Goal: Information Seeking & Learning: Understand process/instructions

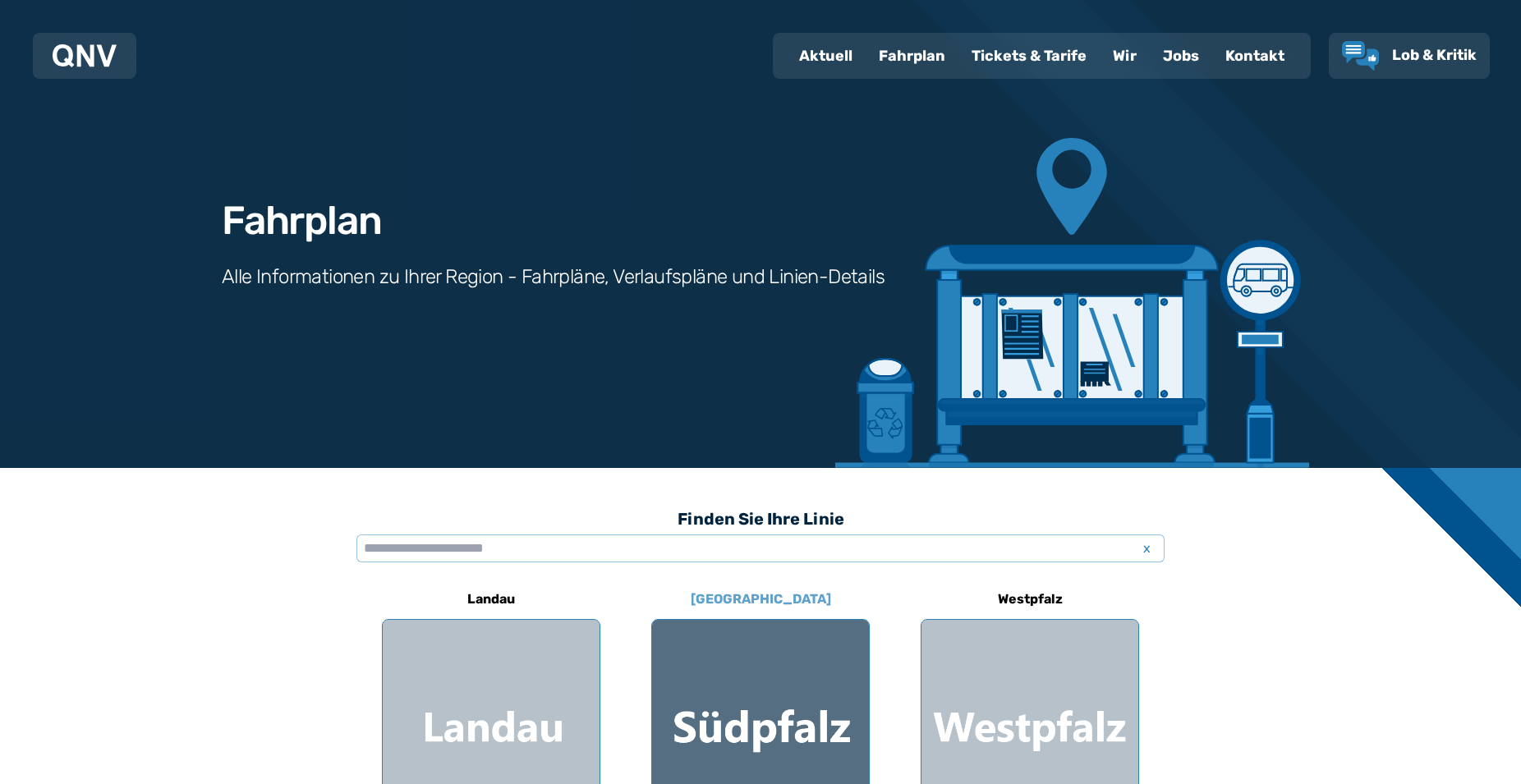
scroll to position [168, 0]
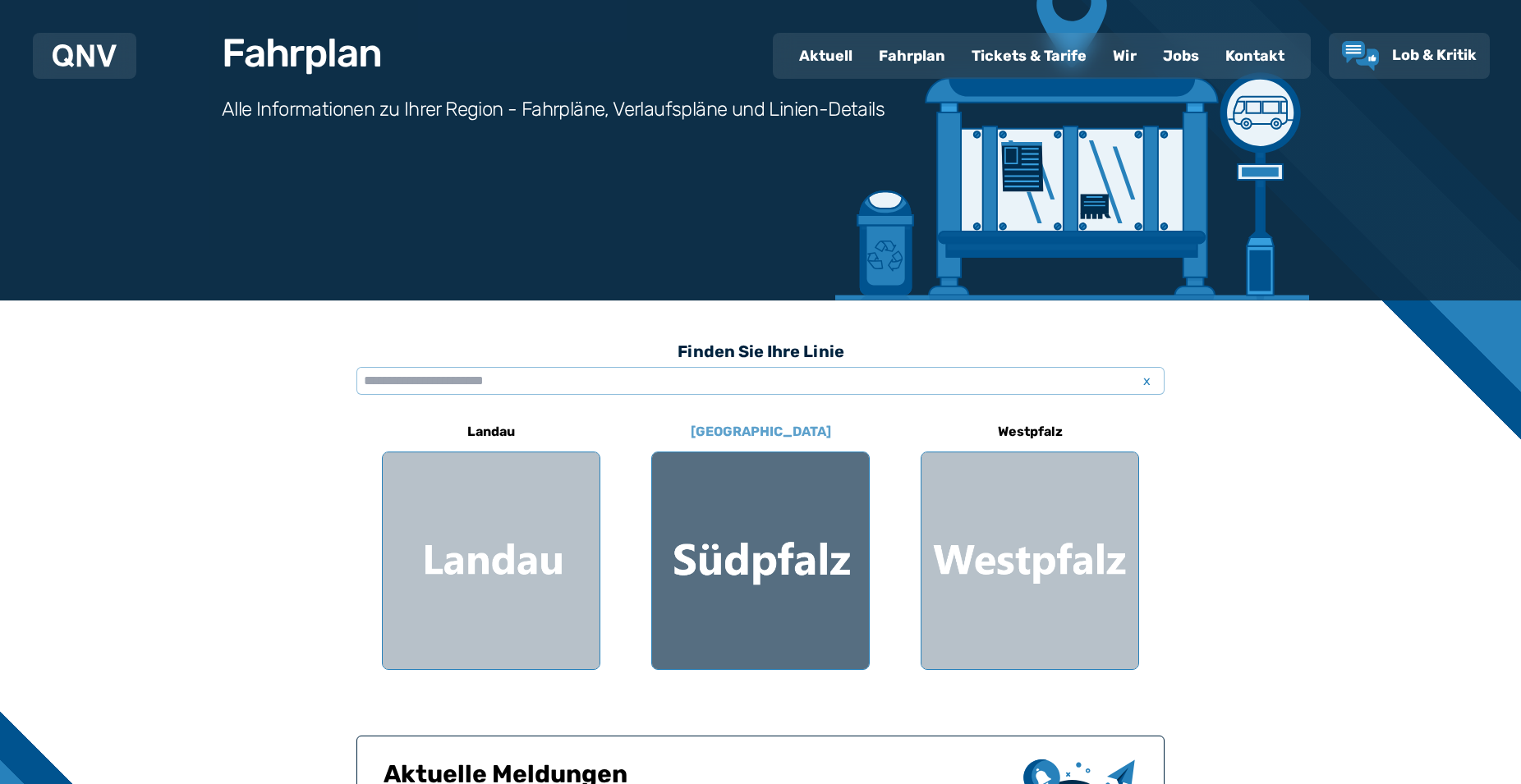
click at [715, 591] on div at bounding box center [760, 560] width 216 height 216
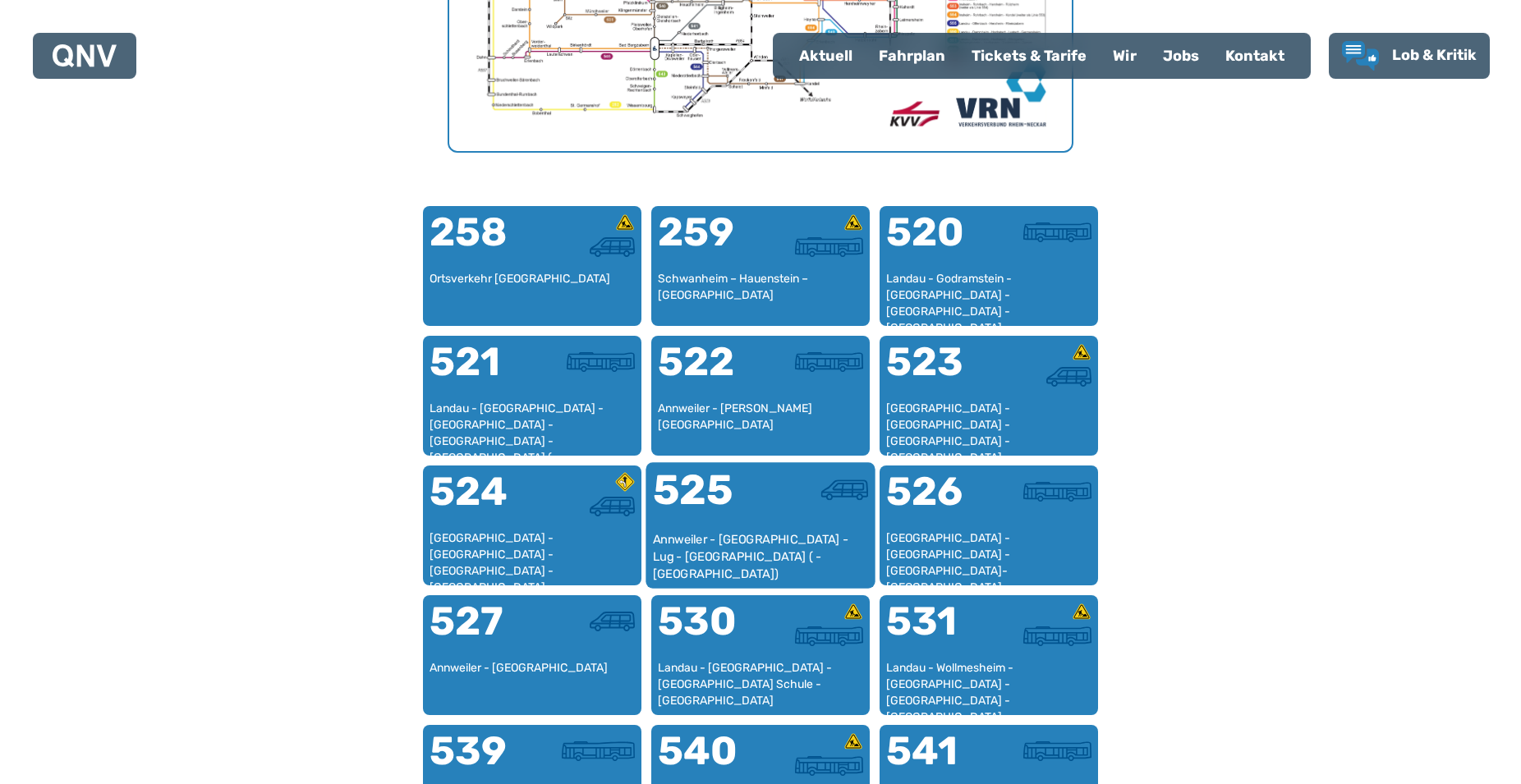
scroll to position [982, 0]
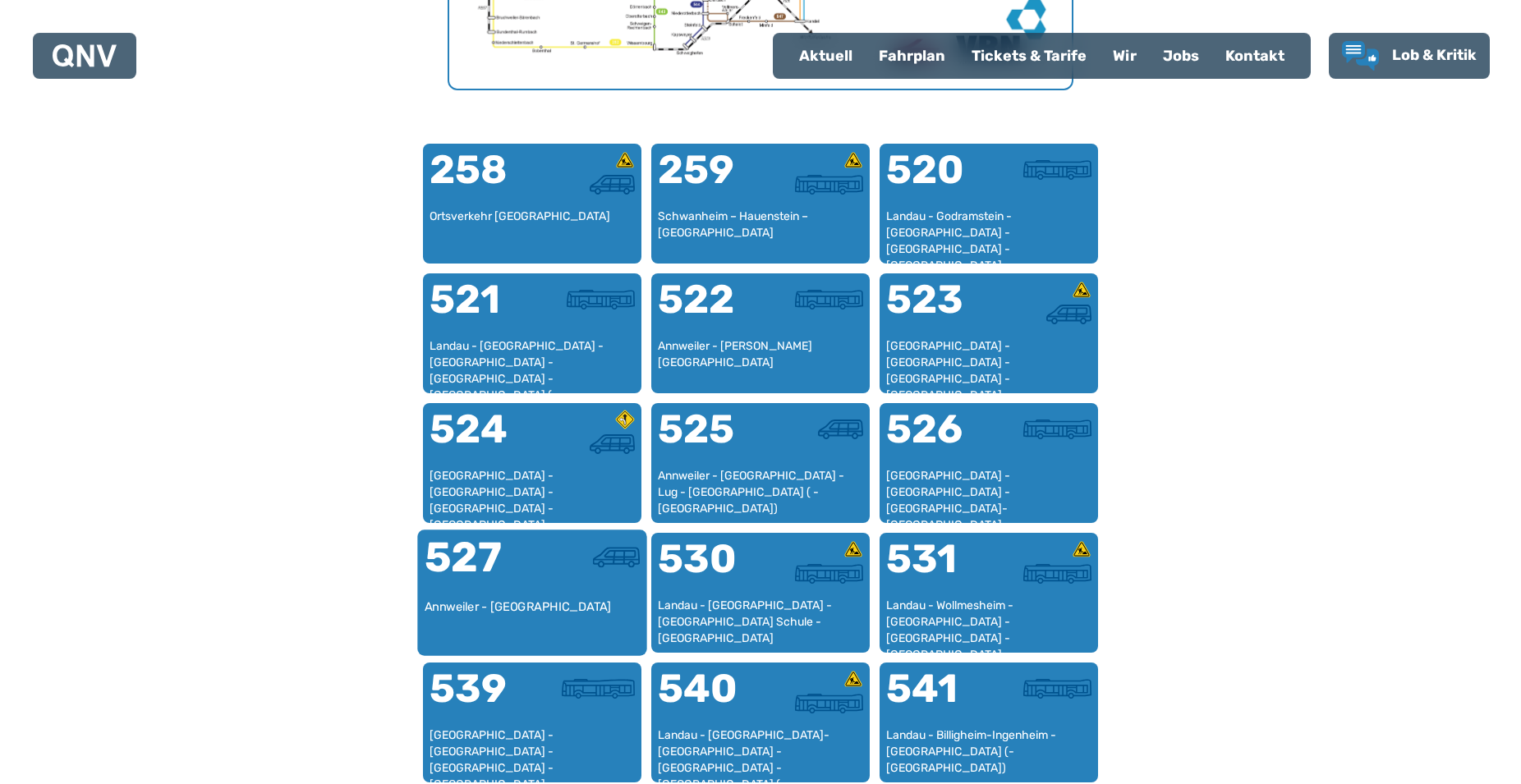
click at [533, 589] on div at bounding box center [586, 568] width 108 height 62
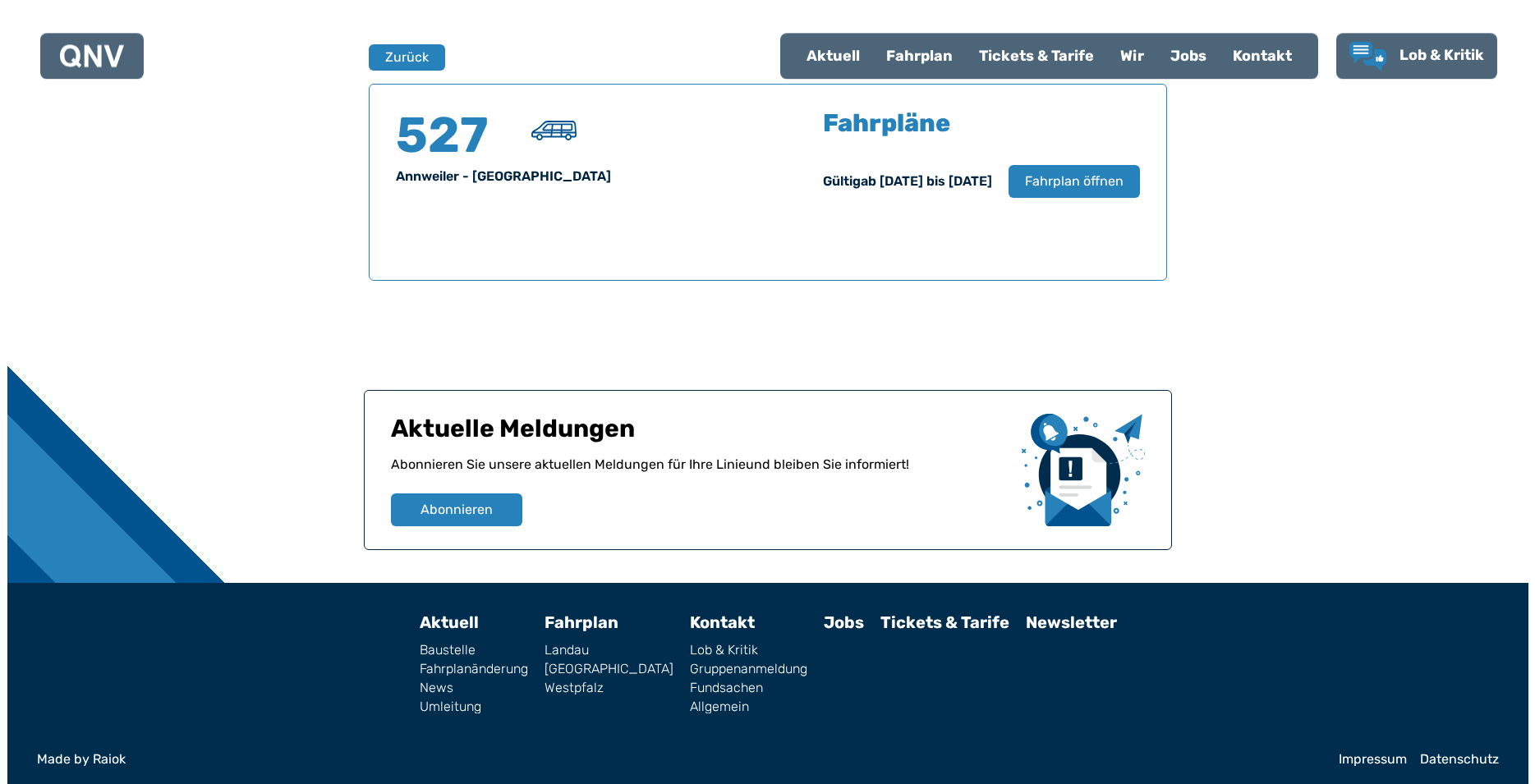
scroll to position [1082, 0]
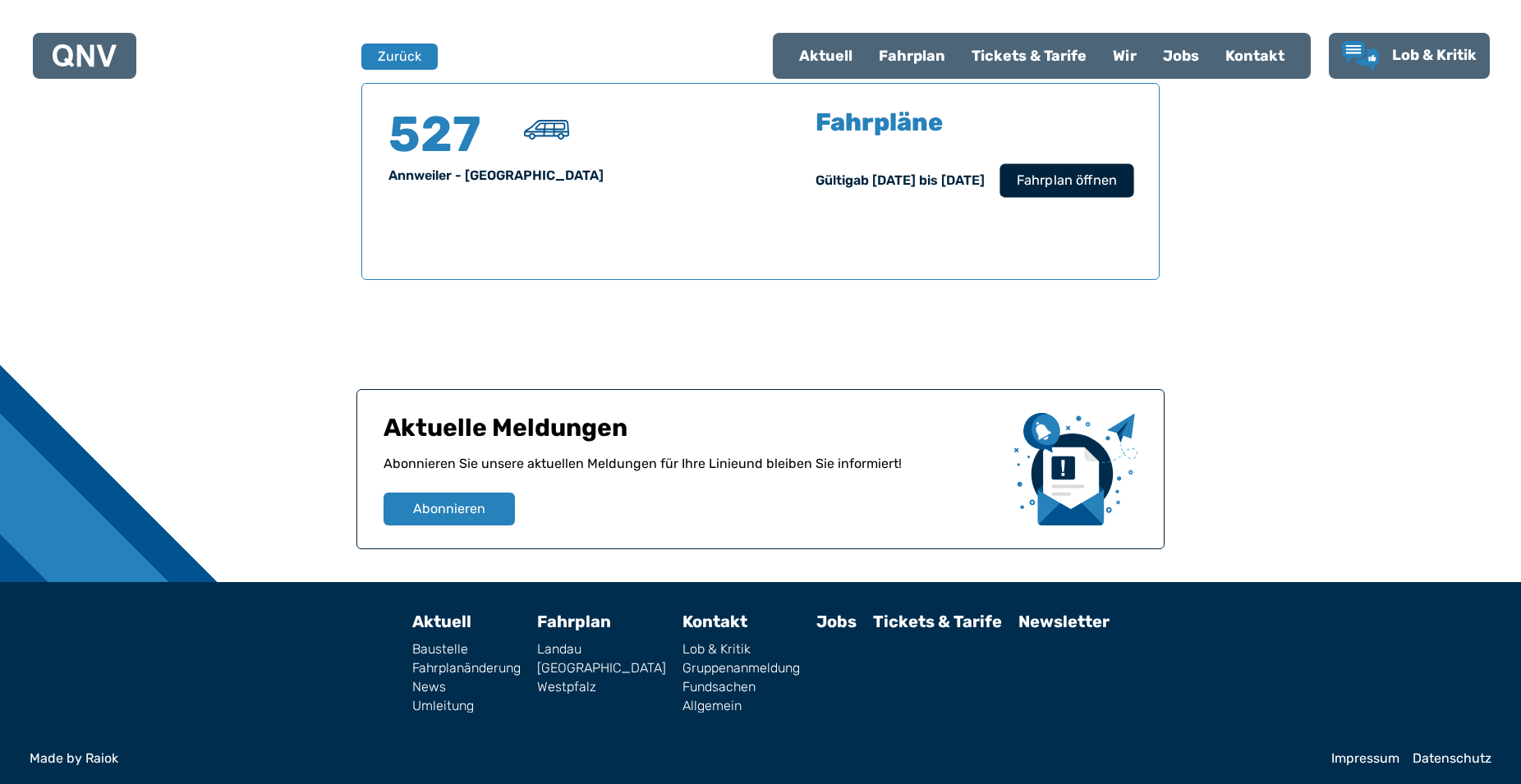
click at [1070, 183] on span "Fahrplan öffnen" at bounding box center [1066, 180] width 100 height 19
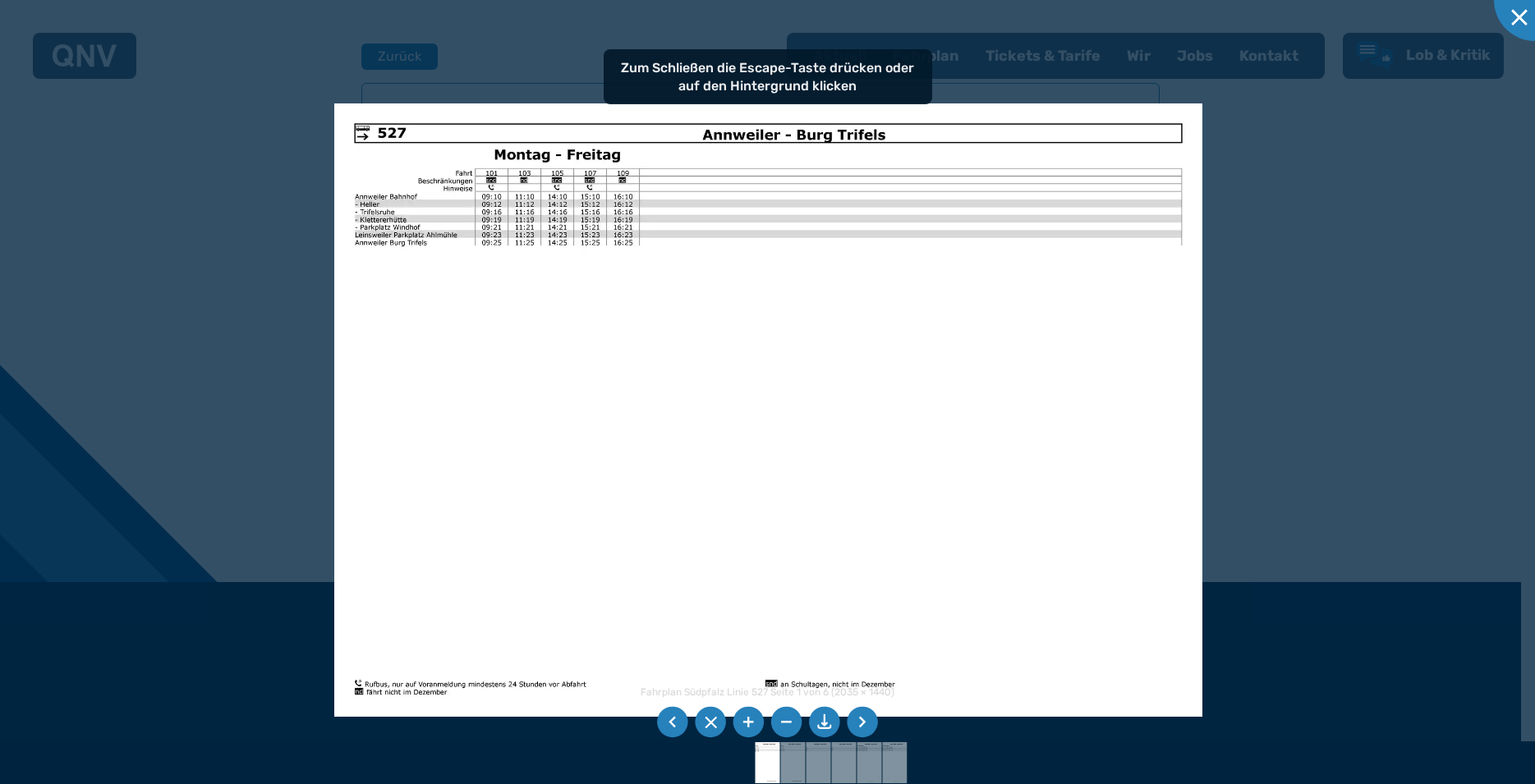
click at [765, 381] on img at bounding box center [768, 410] width 868 height 614
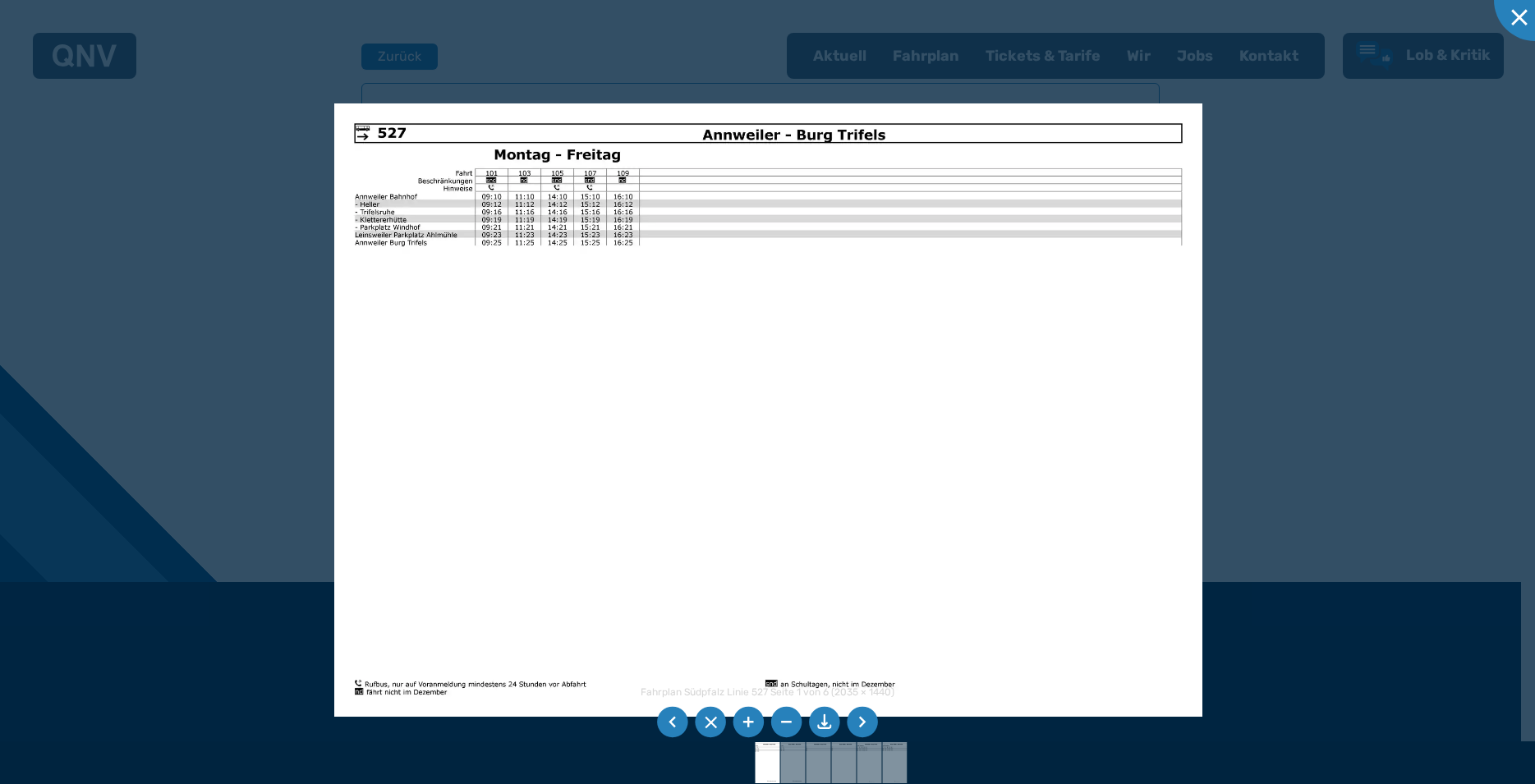
click at [863, 718] on li at bounding box center [861, 721] width 31 height 31
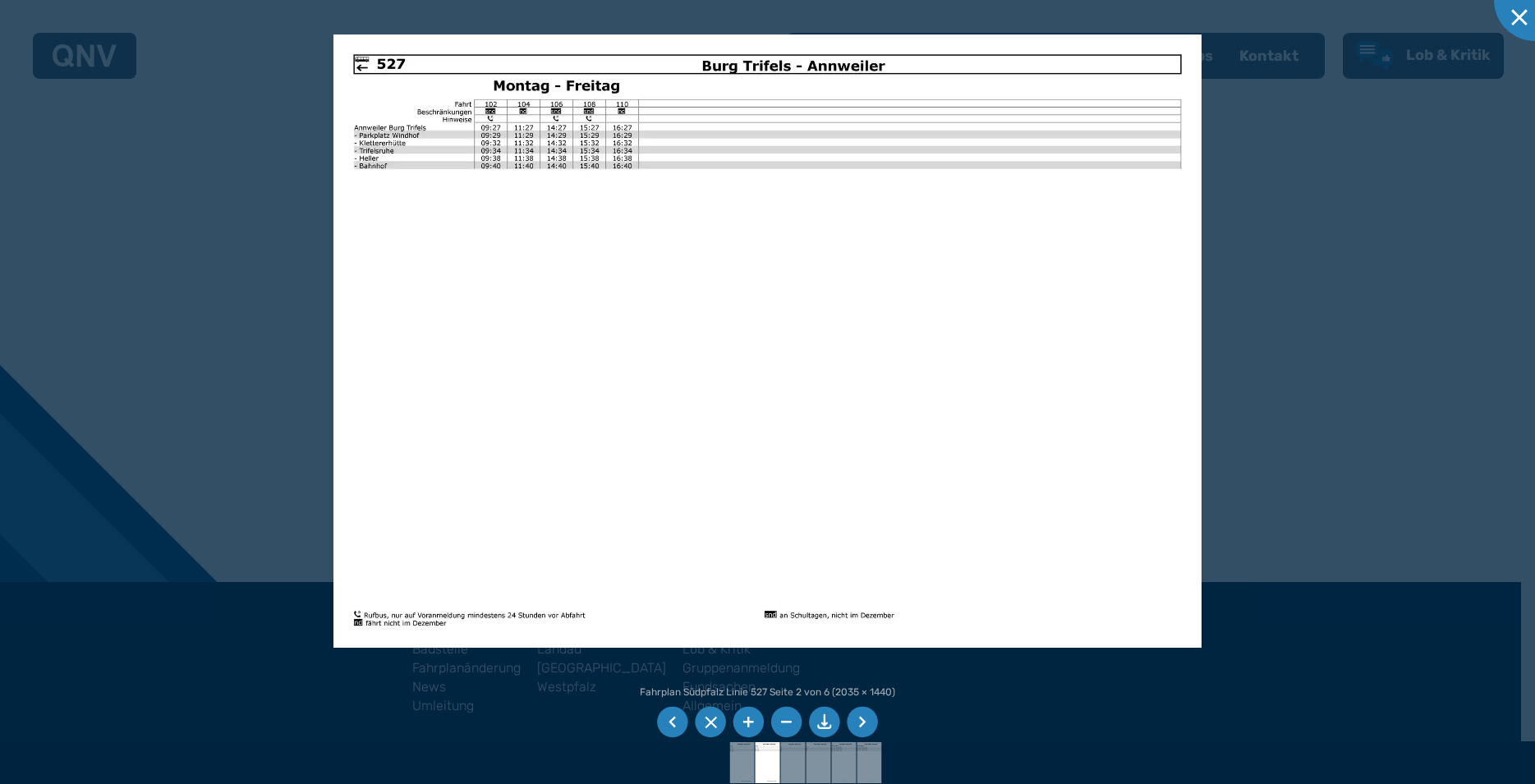
click at [851, 724] on li at bounding box center [861, 721] width 31 height 31
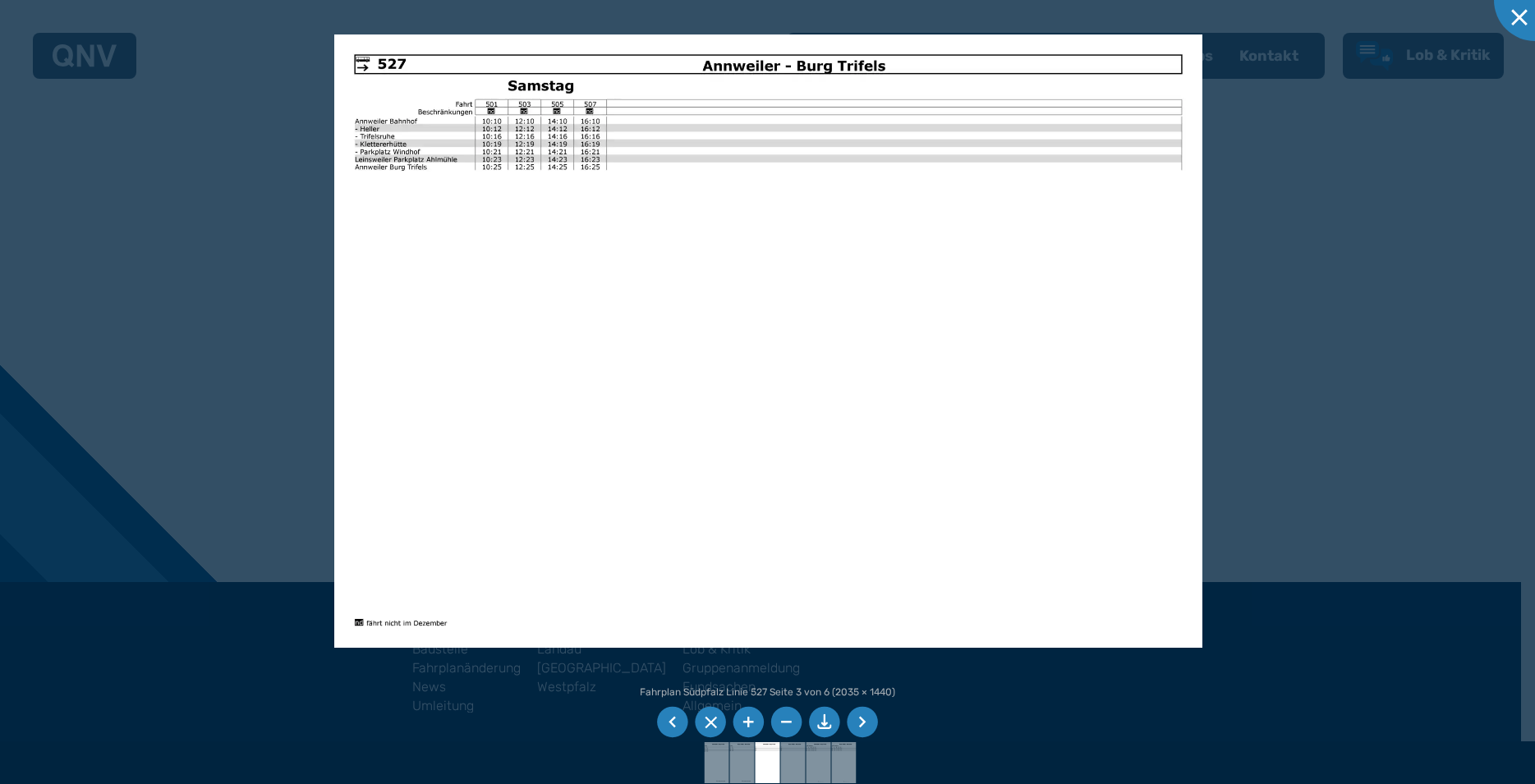
click at [694, 349] on img at bounding box center [768, 341] width 868 height 614
click at [859, 720] on li at bounding box center [861, 721] width 31 height 31
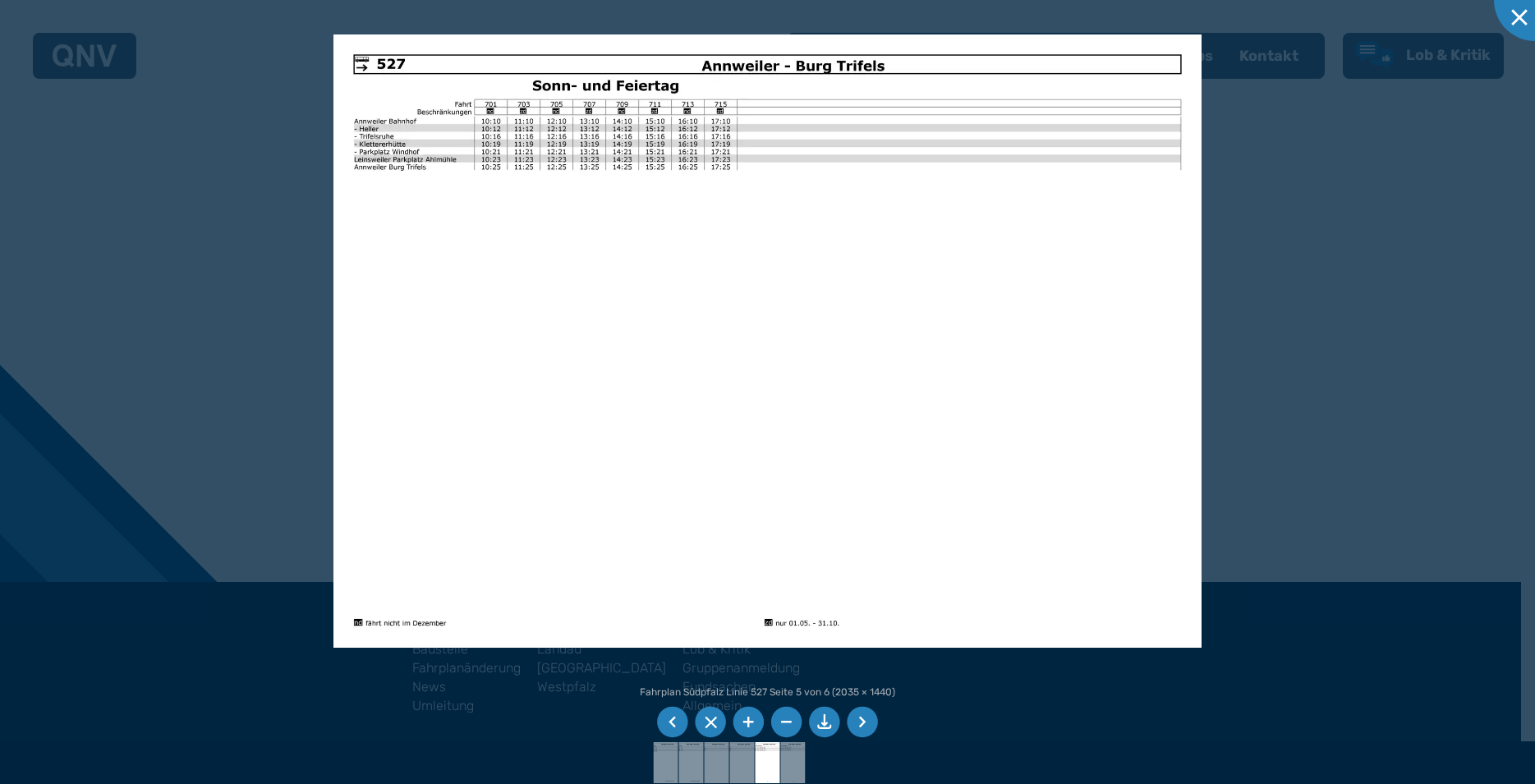
click at [697, 363] on img at bounding box center [767, 341] width 868 height 614
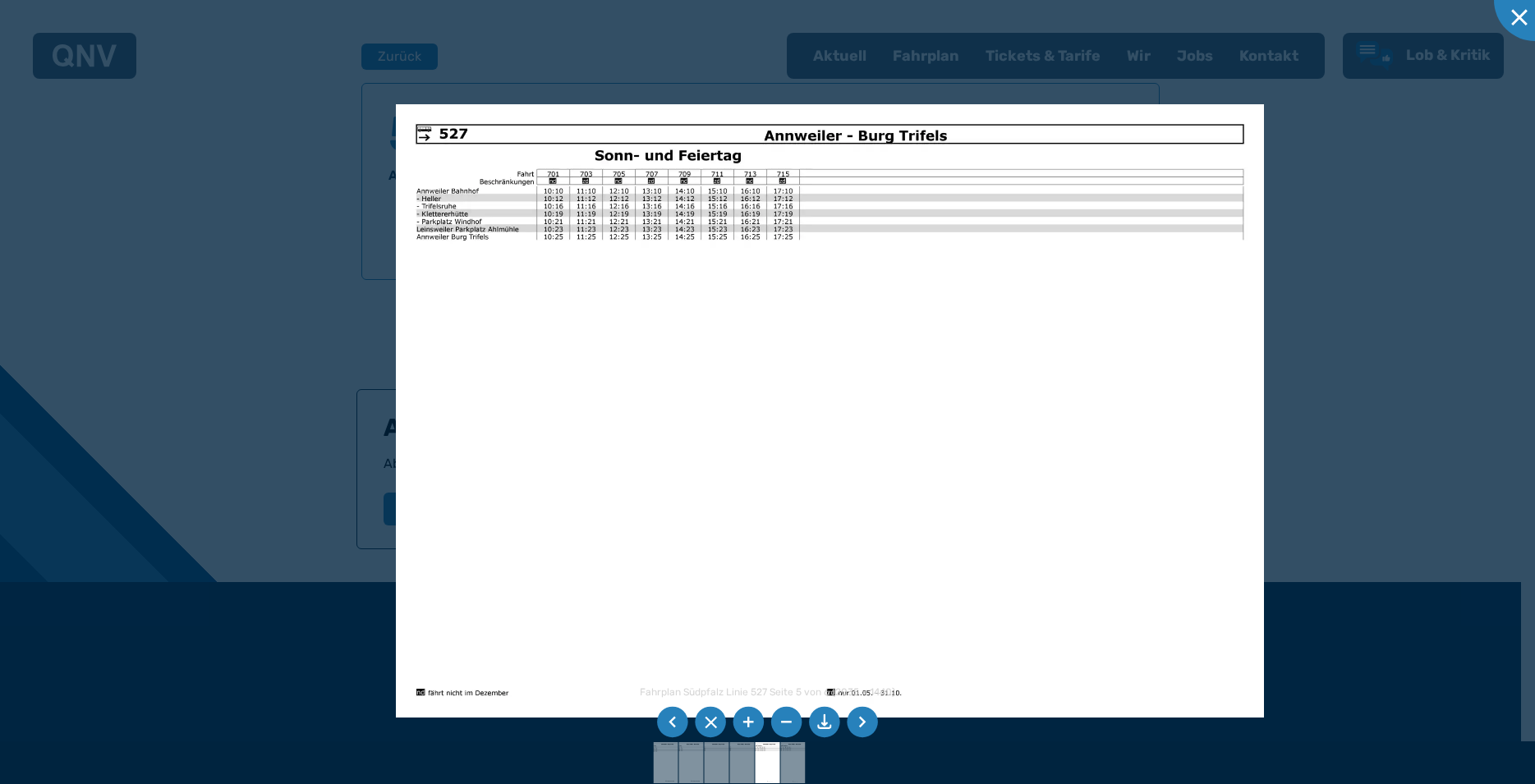
click at [612, 215] on img at bounding box center [829, 411] width 868 height 614
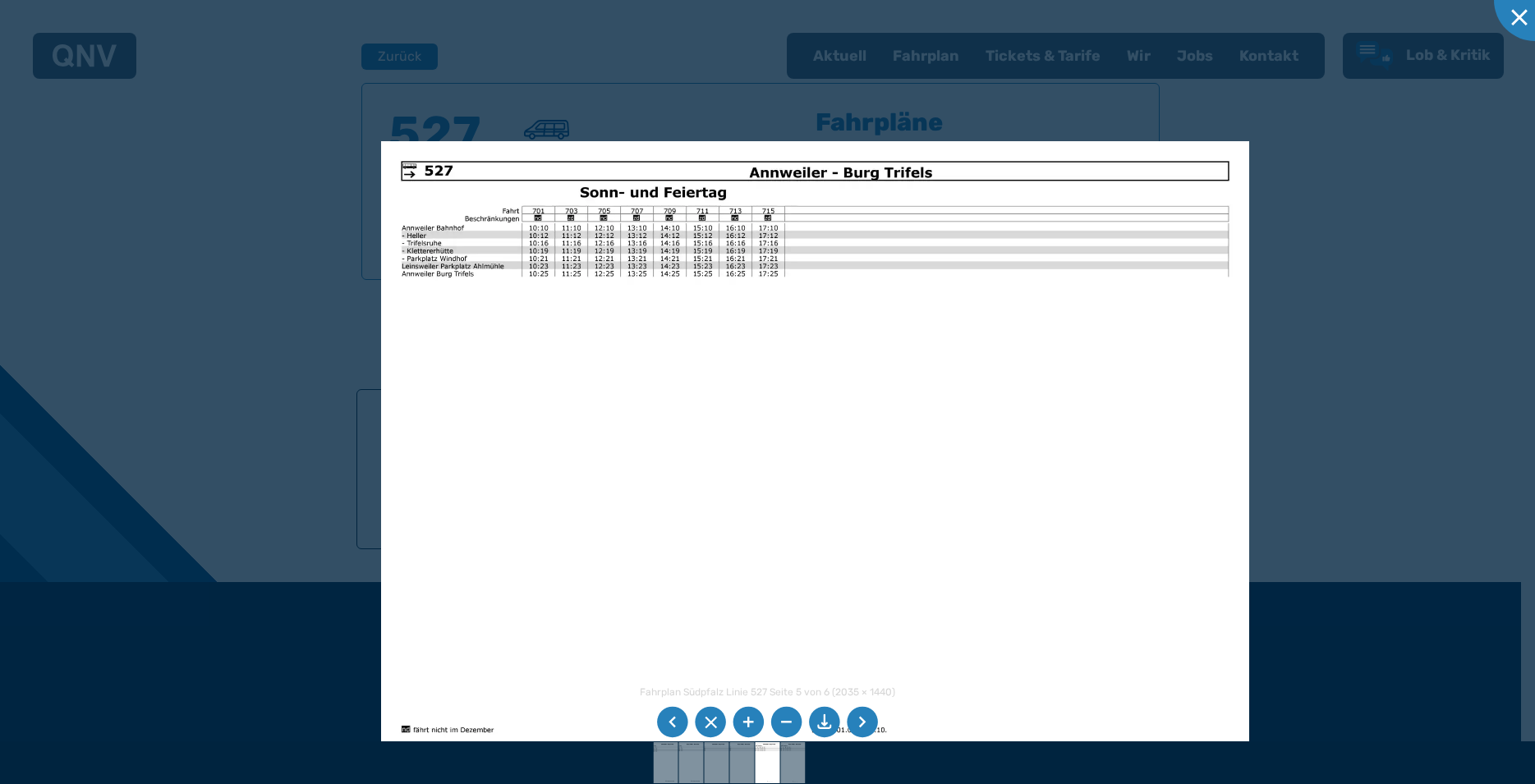
click at [677, 360] on img at bounding box center [814, 448] width 868 height 614
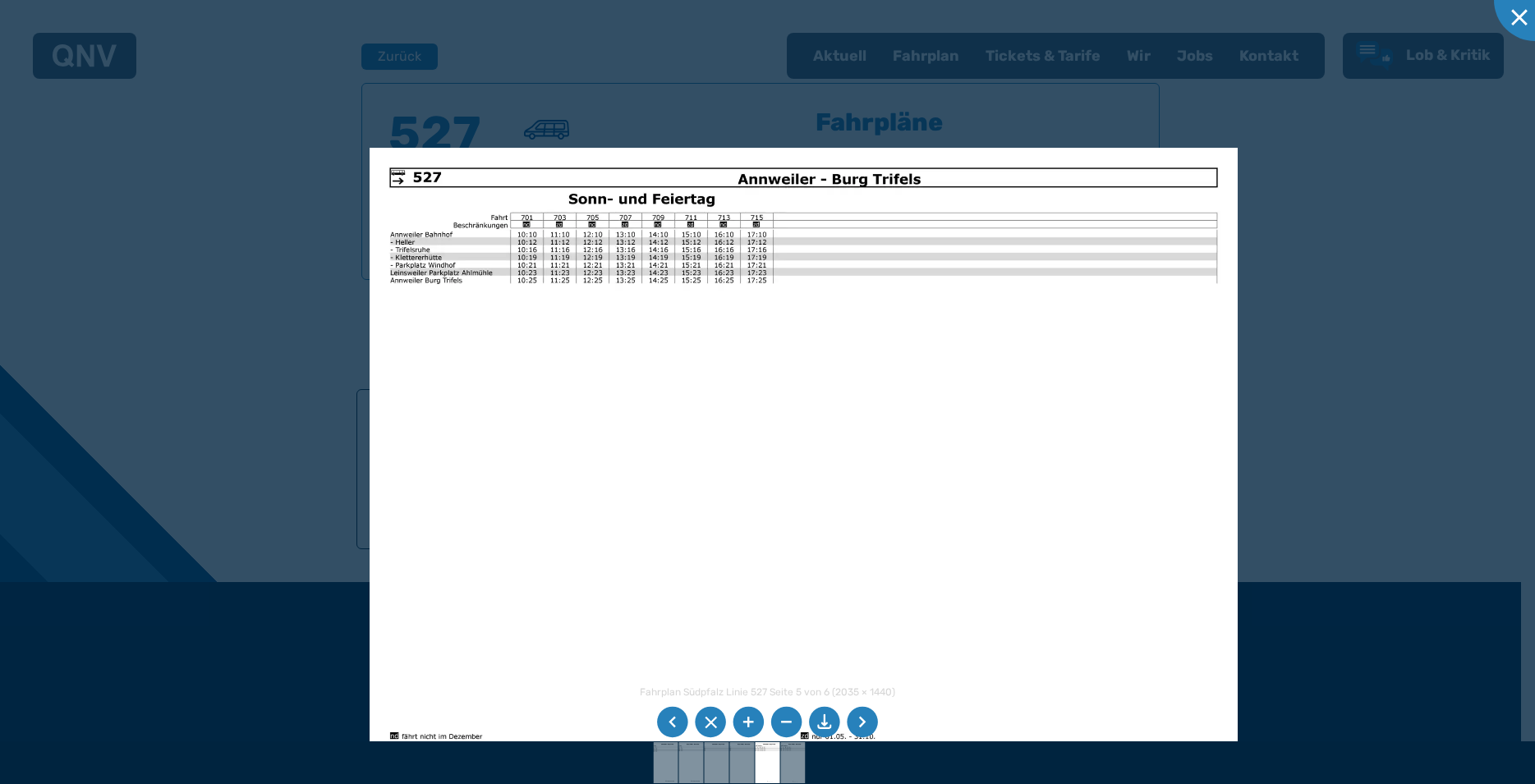
click at [689, 353] on img at bounding box center [803, 454] width 868 height 614
click at [689, 352] on img at bounding box center [803, 454] width 868 height 614
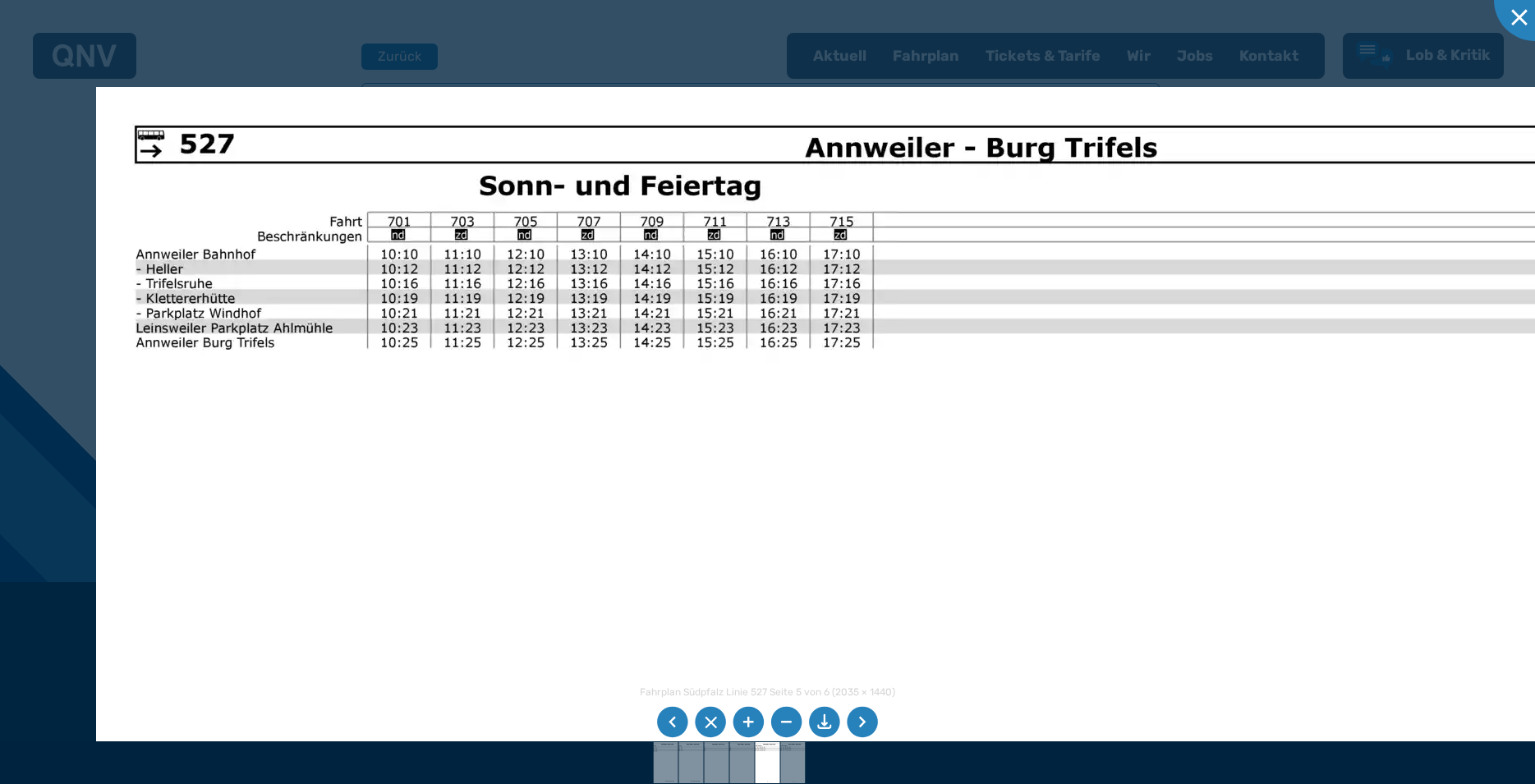
click at [835, 547] on img at bounding box center [932, 678] width 1671 height 1182
click at [1511, 14] on div at bounding box center [1534, 0] width 82 height 82
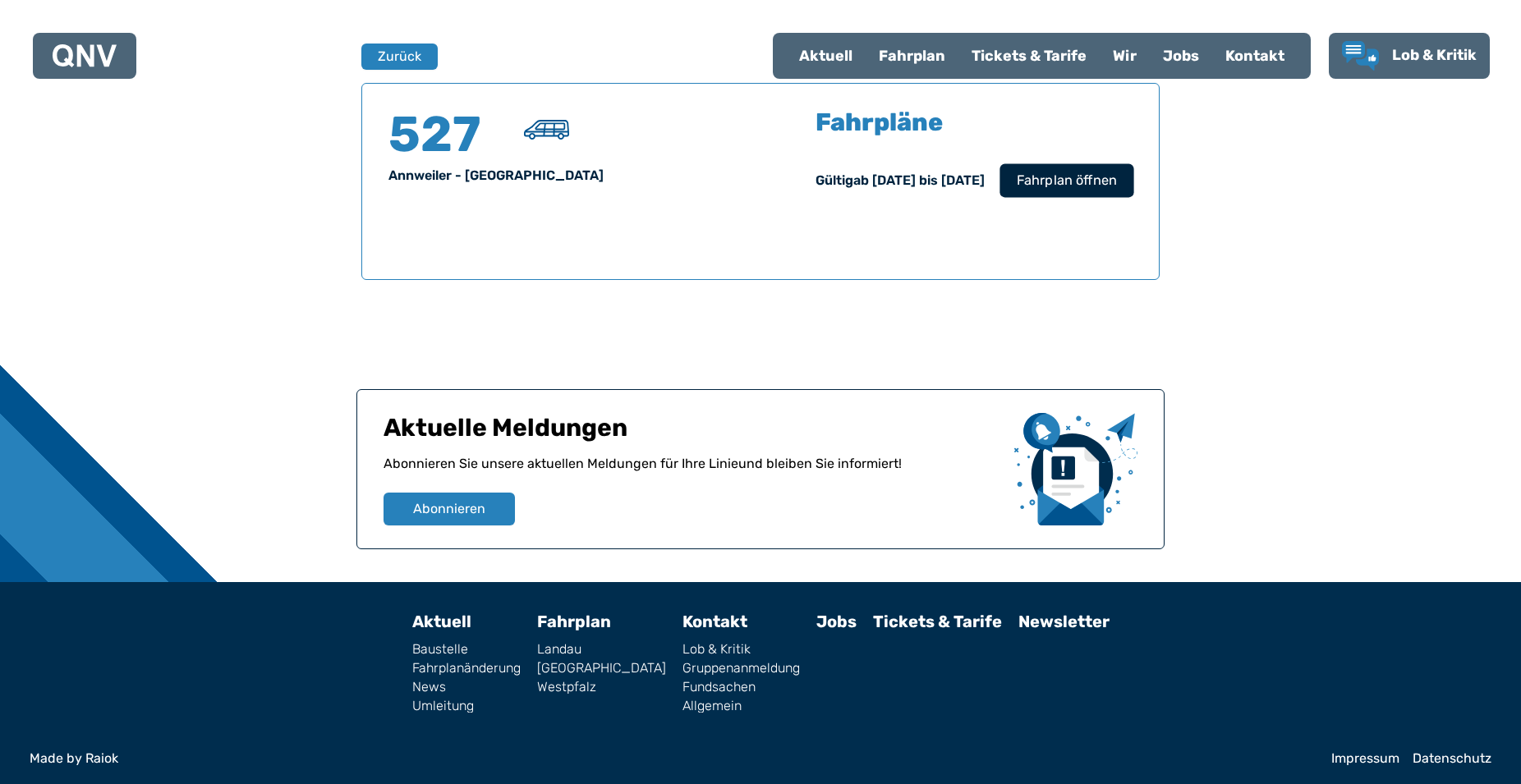
click at [1056, 171] on span "Fahrplan öffnen" at bounding box center [1066, 180] width 100 height 19
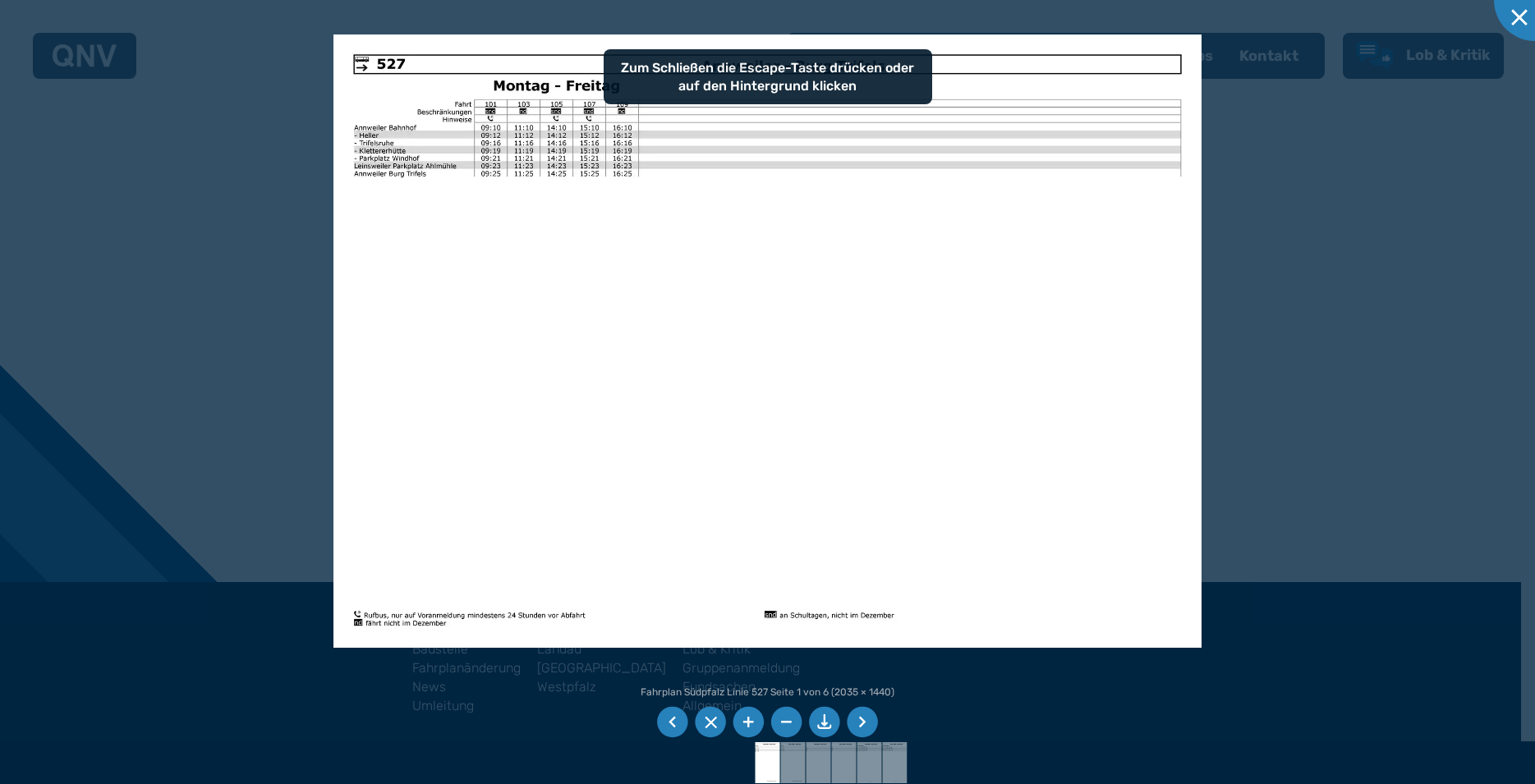
click at [858, 720] on li at bounding box center [861, 721] width 31 height 31
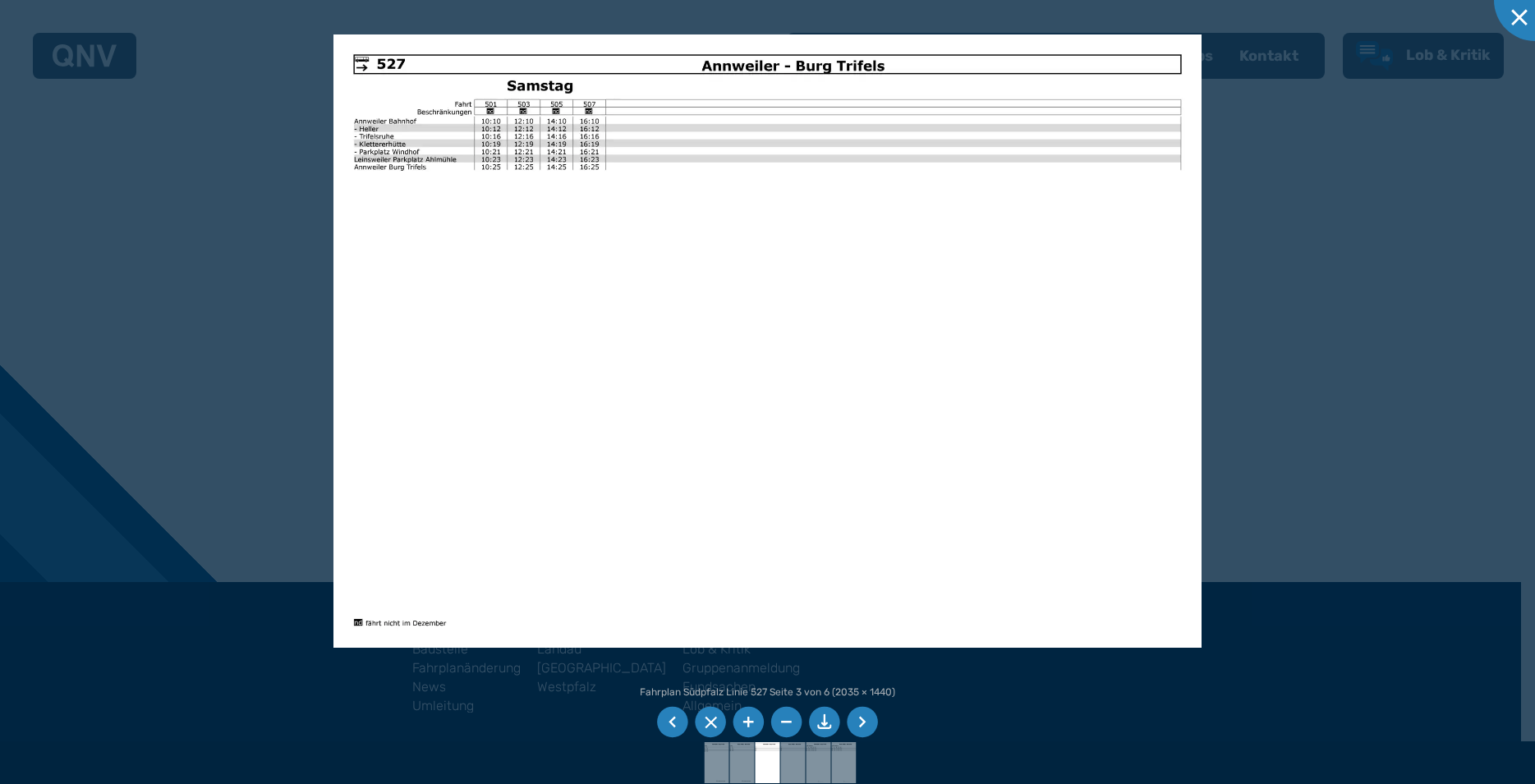
click at [858, 720] on li at bounding box center [861, 721] width 31 height 31
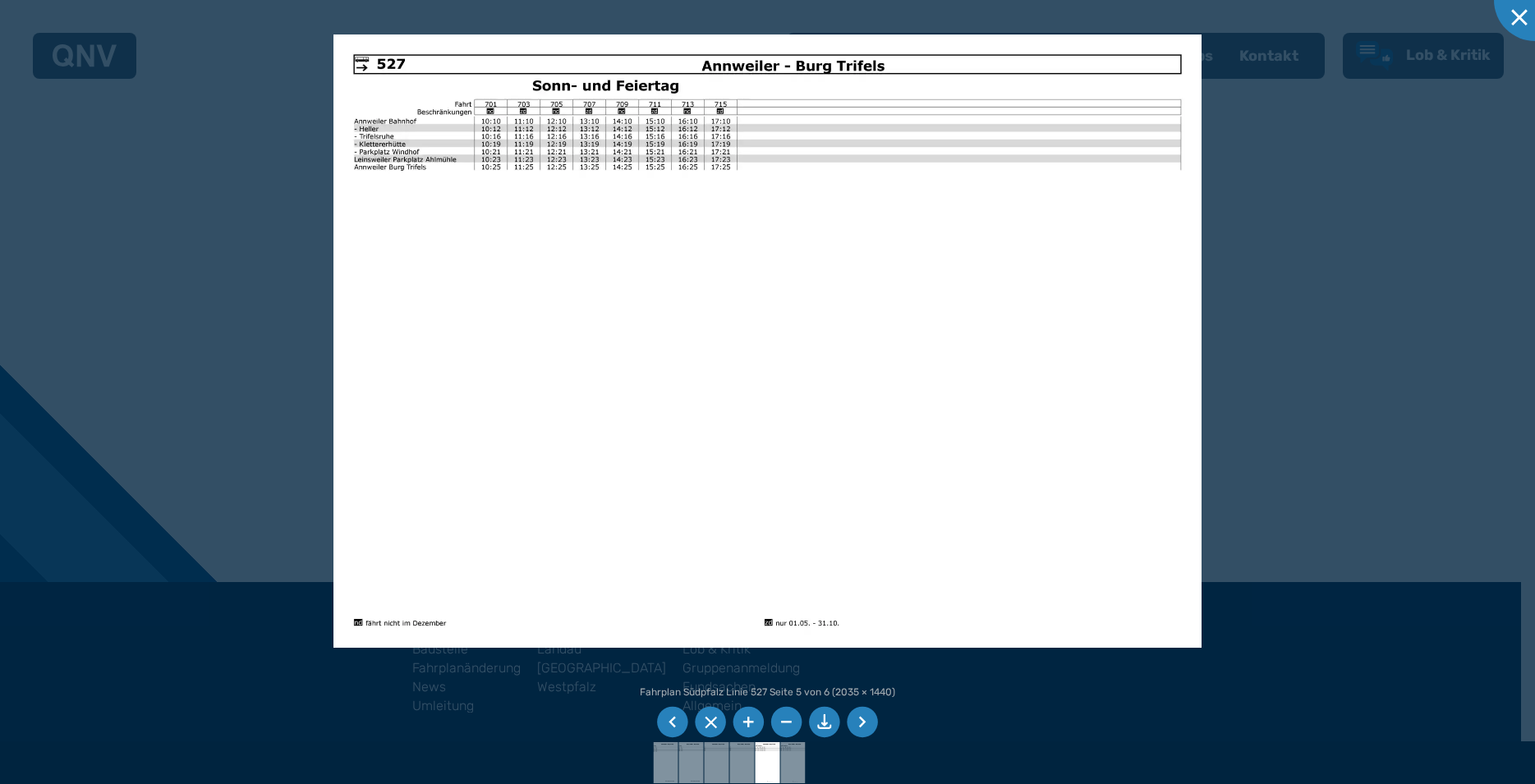
click at [858, 720] on li at bounding box center [861, 721] width 31 height 31
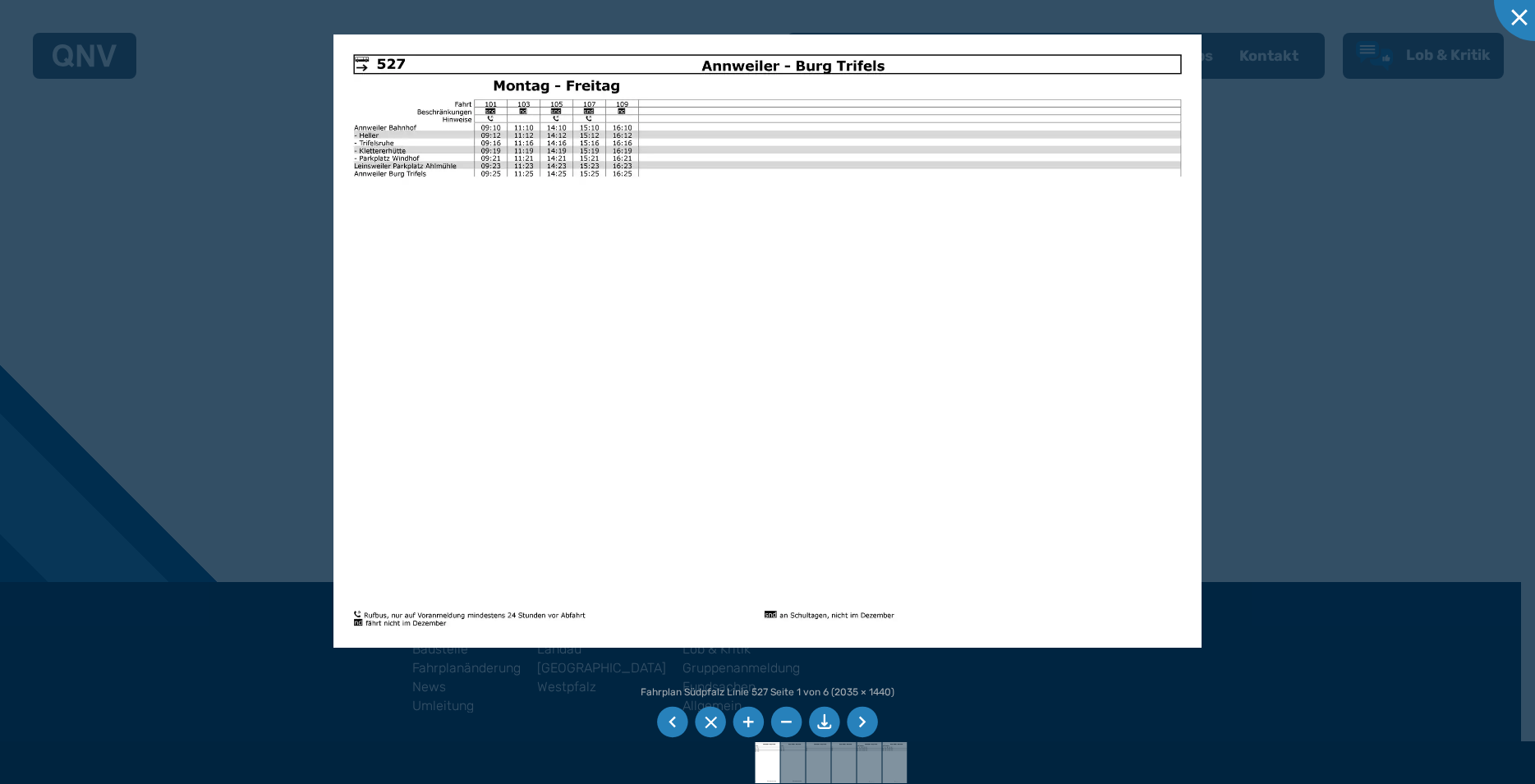
click at [858, 727] on li at bounding box center [861, 721] width 31 height 31
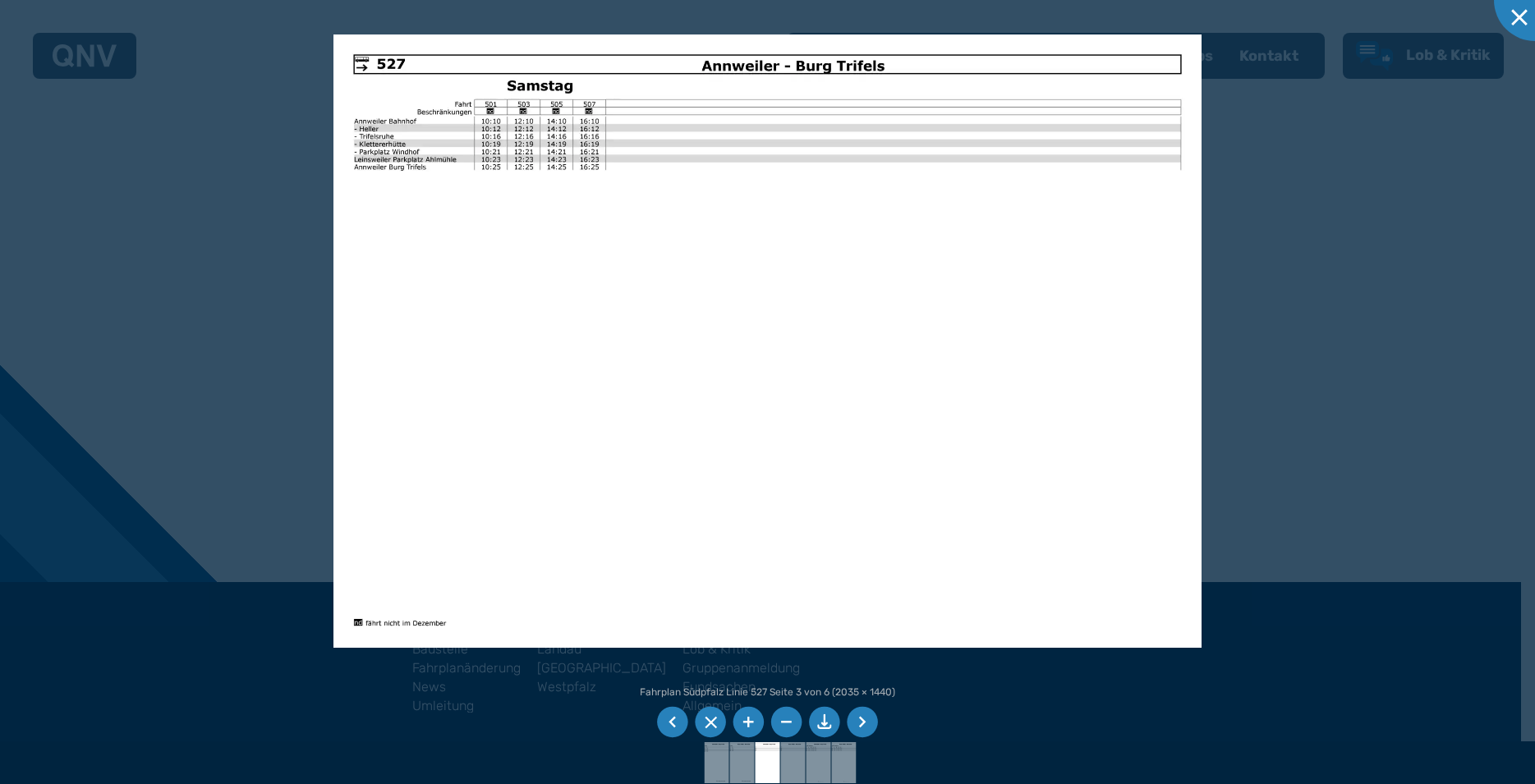
click at [858, 727] on li at bounding box center [861, 721] width 31 height 31
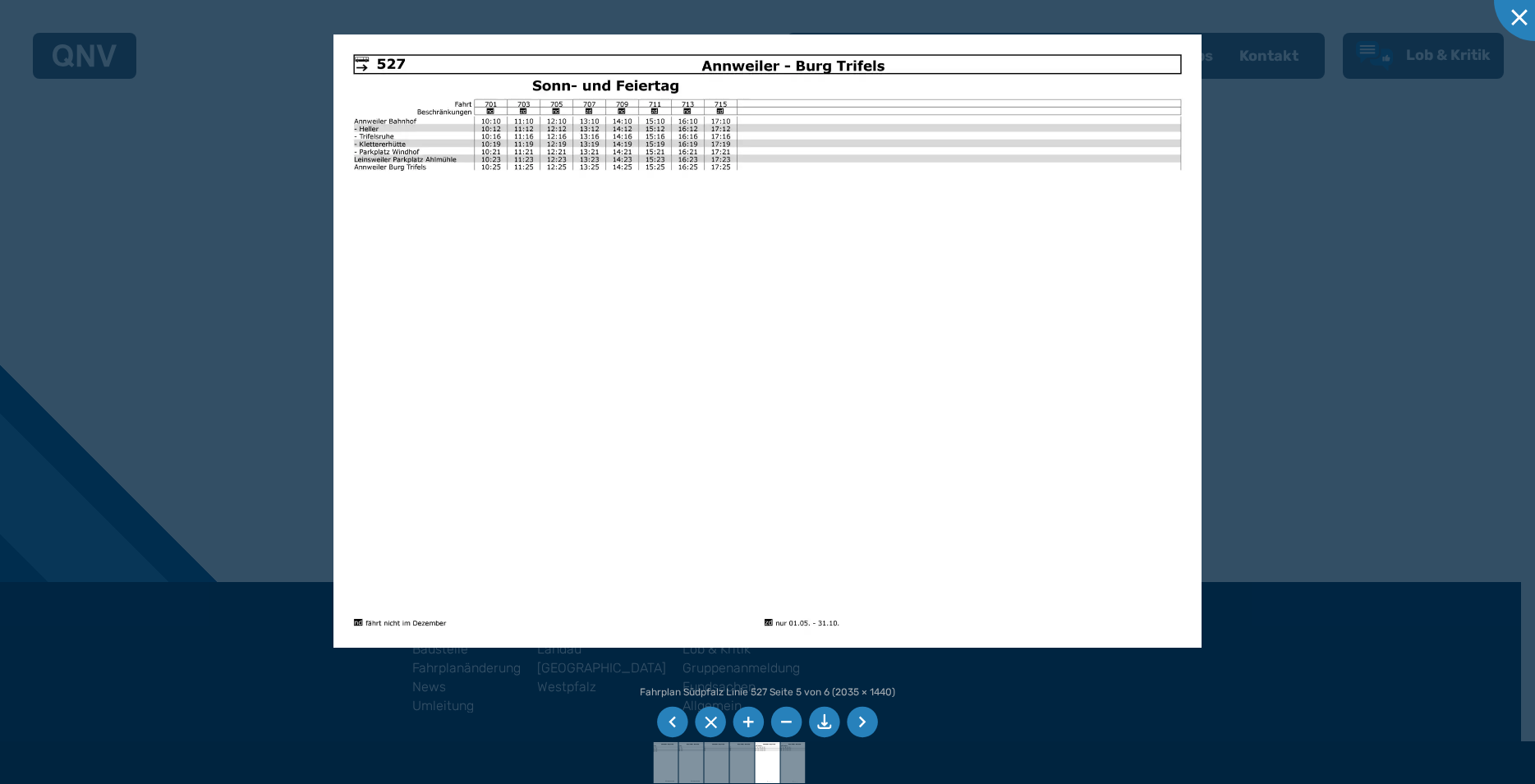
click at [858, 727] on li at bounding box center [861, 721] width 31 height 31
click at [766, 486] on img at bounding box center [767, 341] width 868 height 614
click at [599, 270] on img at bounding box center [767, 341] width 868 height 614
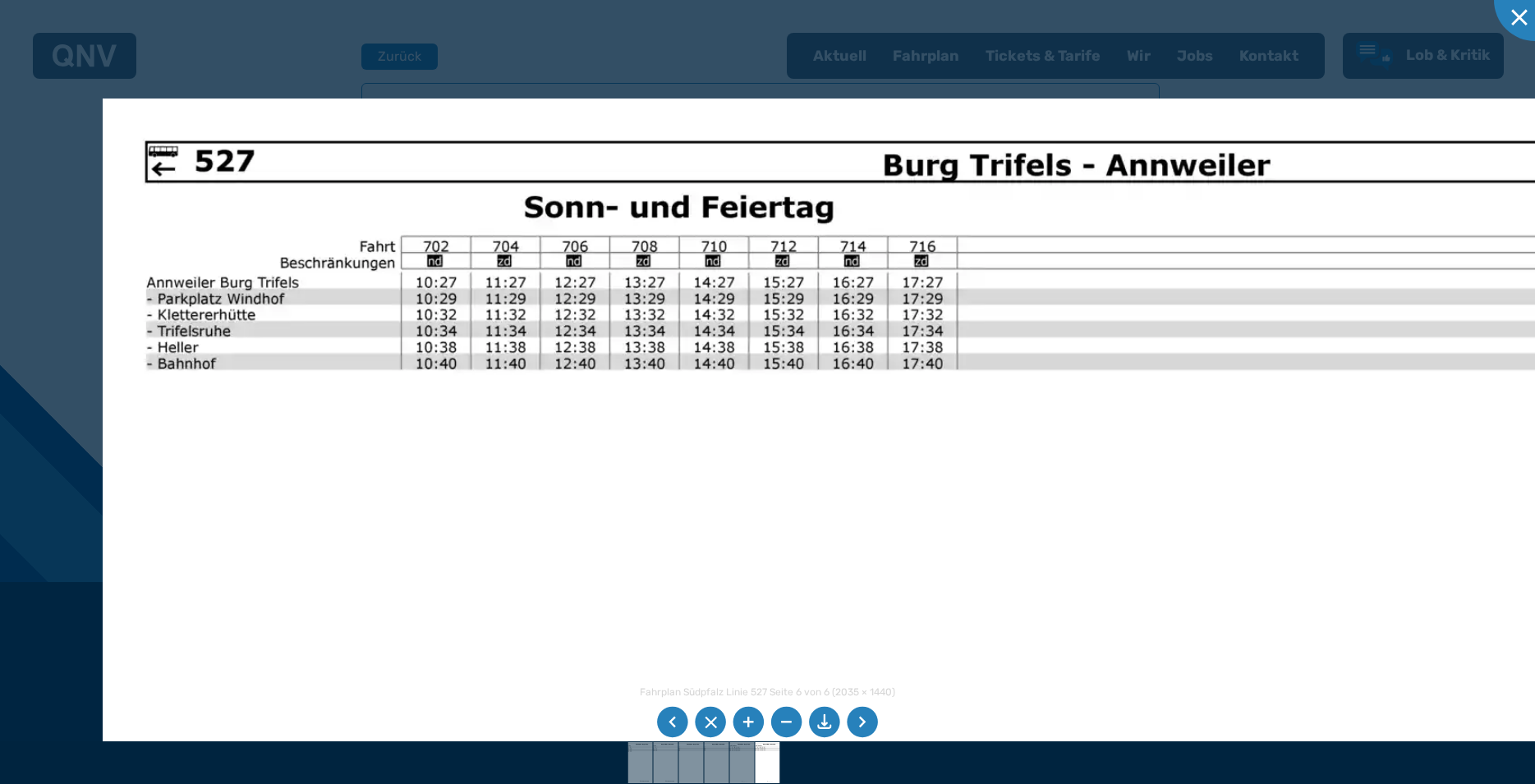
click at [1025, 697] on img at bounding box center [1021, 749] width 1838 height 1300
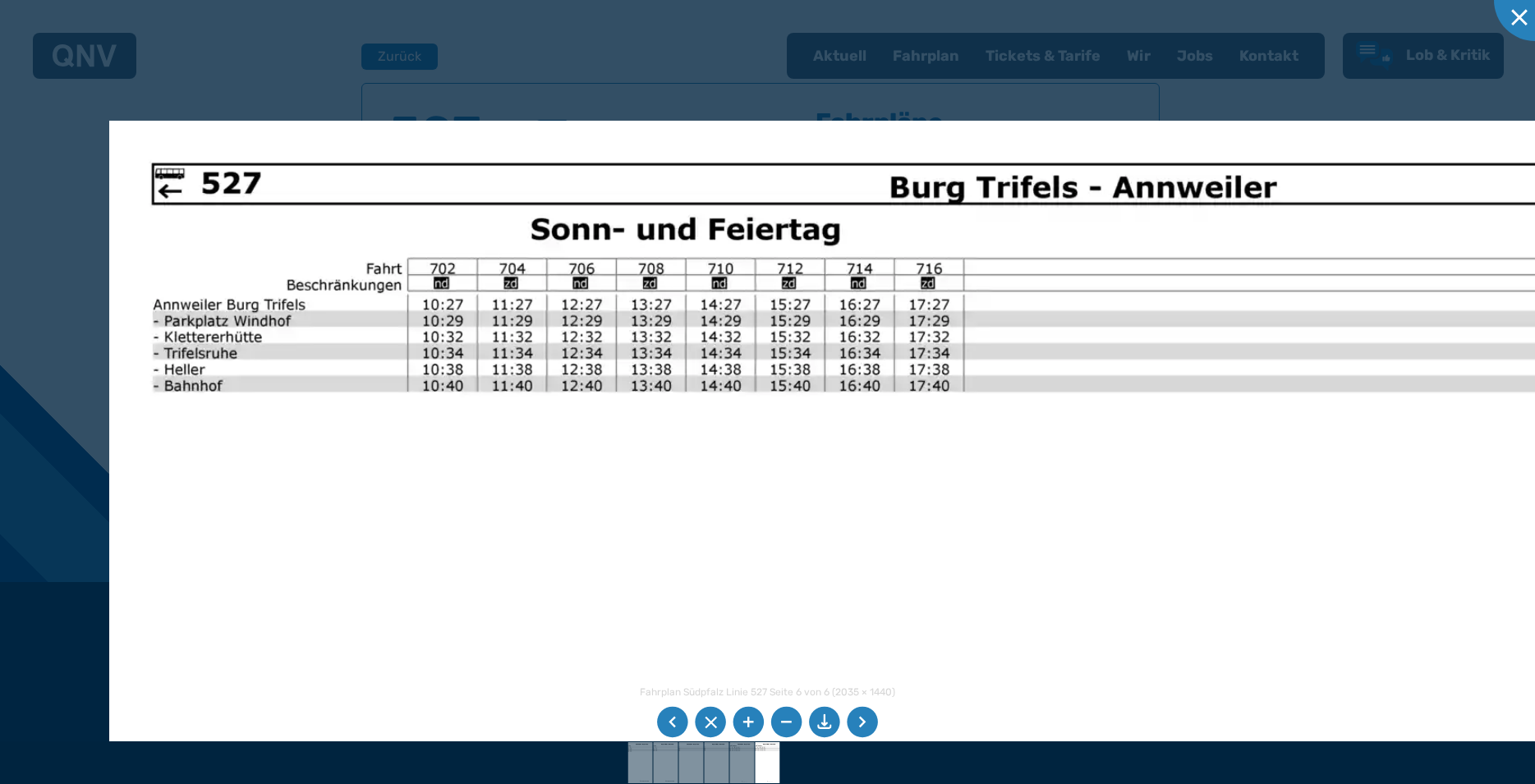
click at [850, 538] on img at bounding box center [1028, 771] width 1838 height 1300
click at [789, 721] on li at bounding box center [786, 721] width 31 height 31
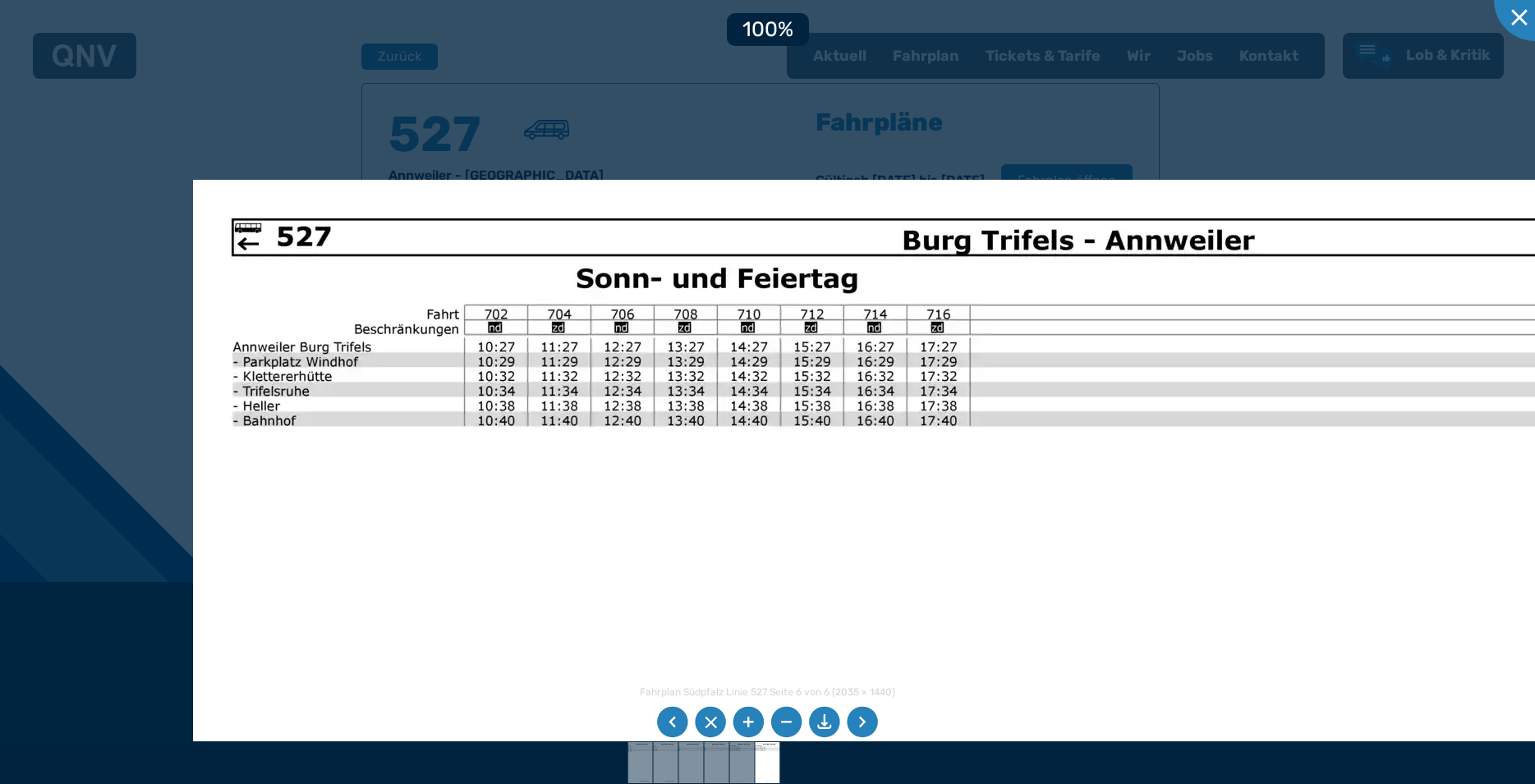
click at [785, 726] on li at bounding box center [786, 721] width 31 height 31
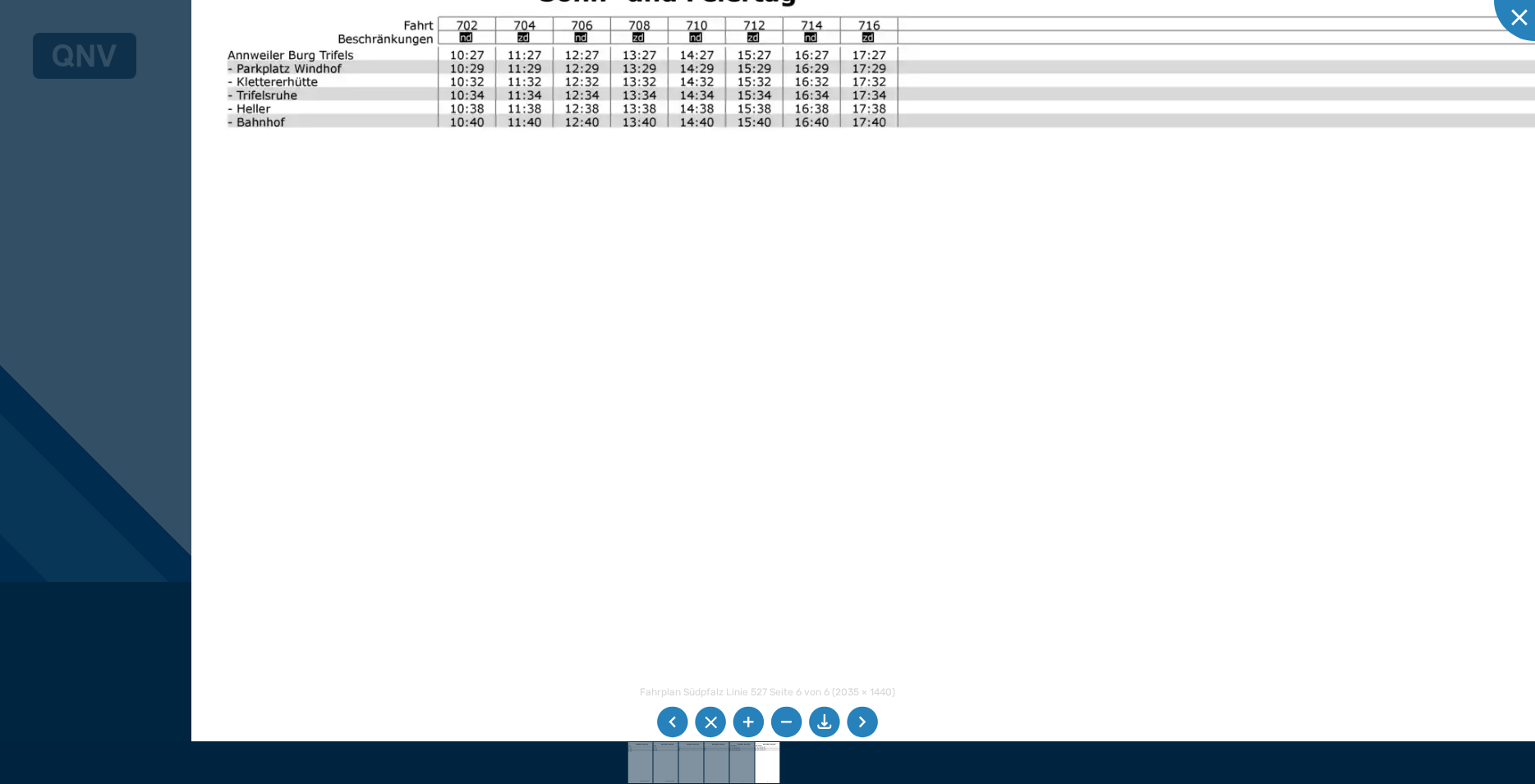
click at [829, 163] on img at bounding box center [951, 440] width 1519 height 1074
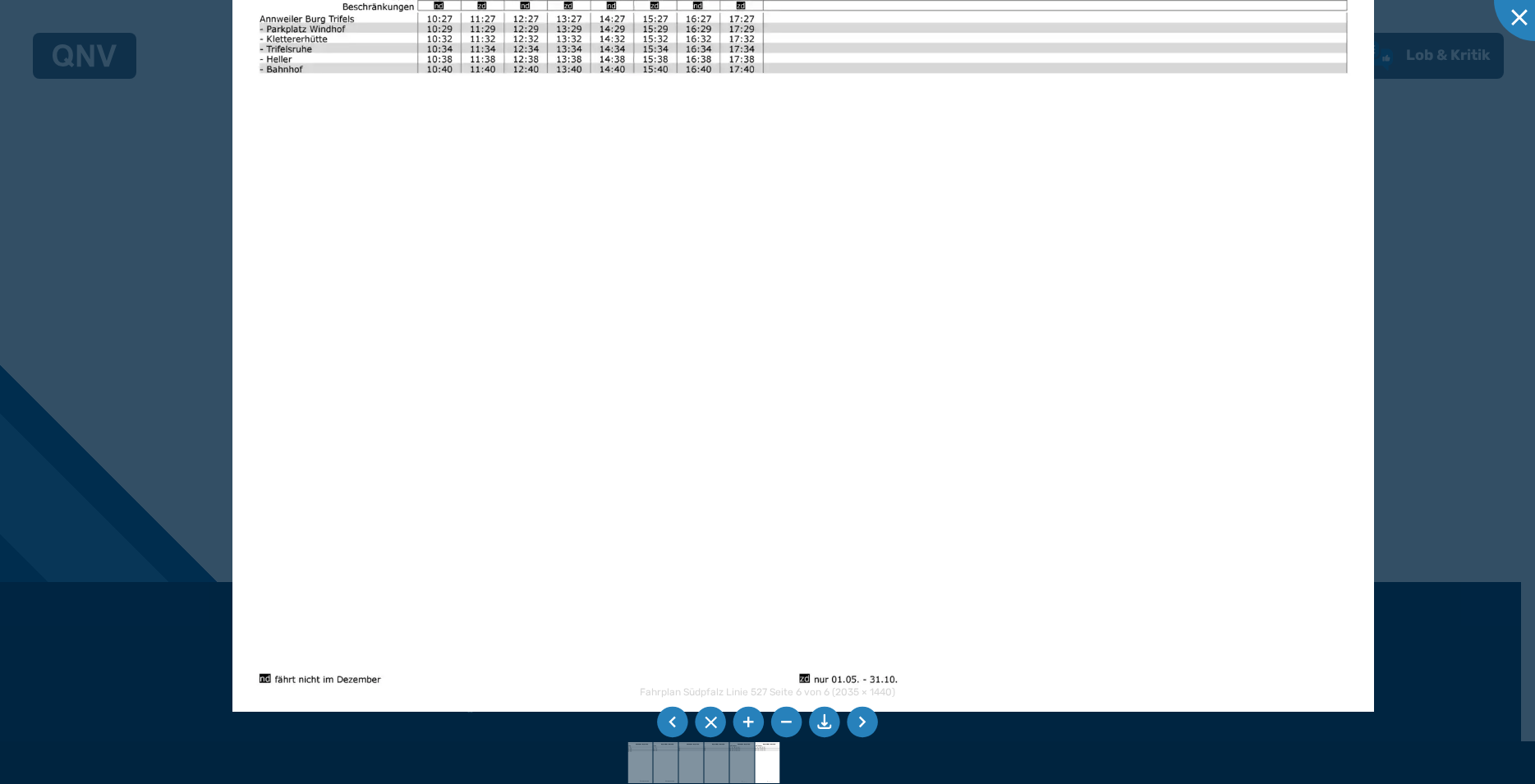
click at [700, 372] on img at bounding box center [803, 308] width 1141 height 808
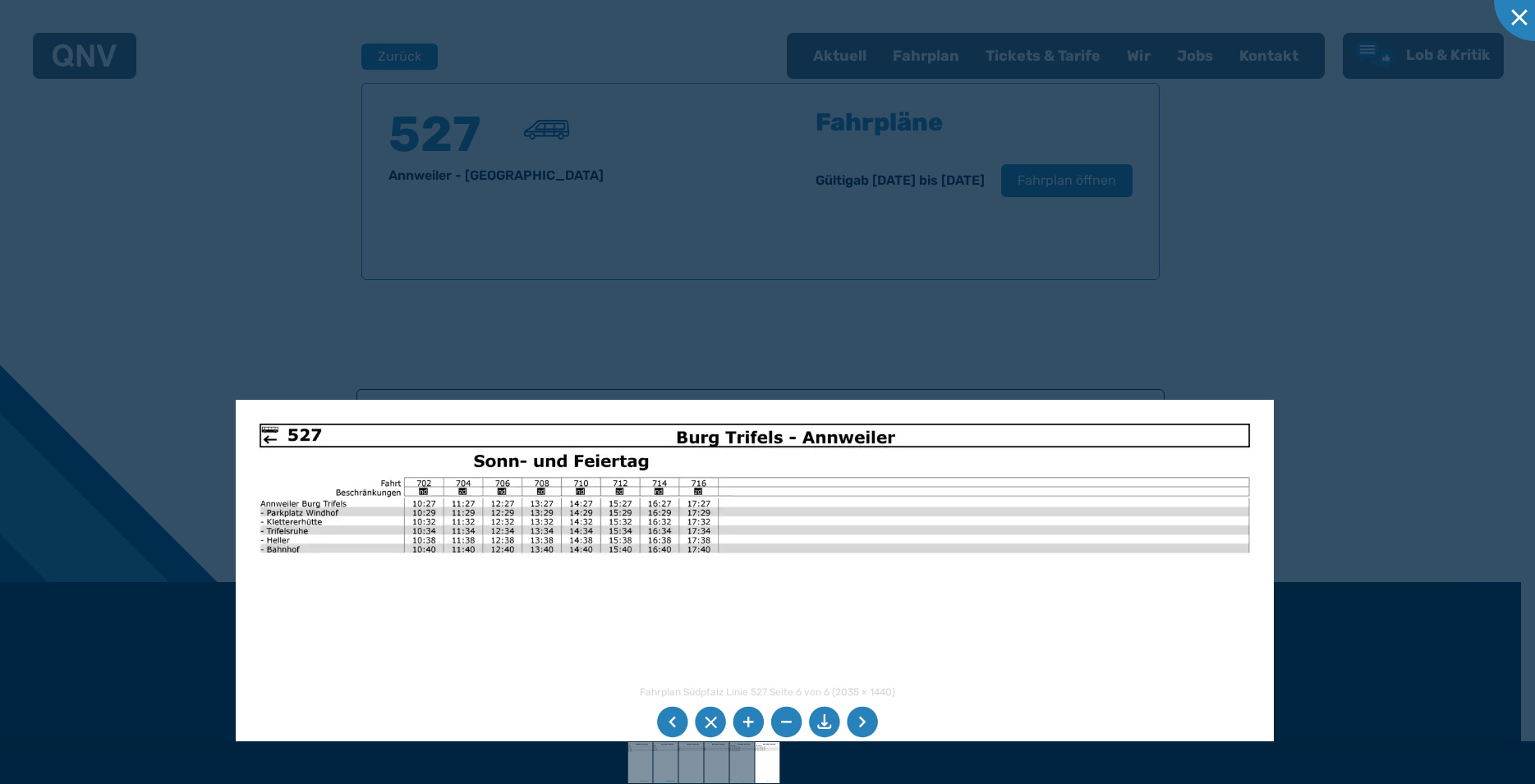
click at [518, 682] on img at bounding box center [754, 766] width 1038 height 734
